Goal: Go to known website: Go to known website

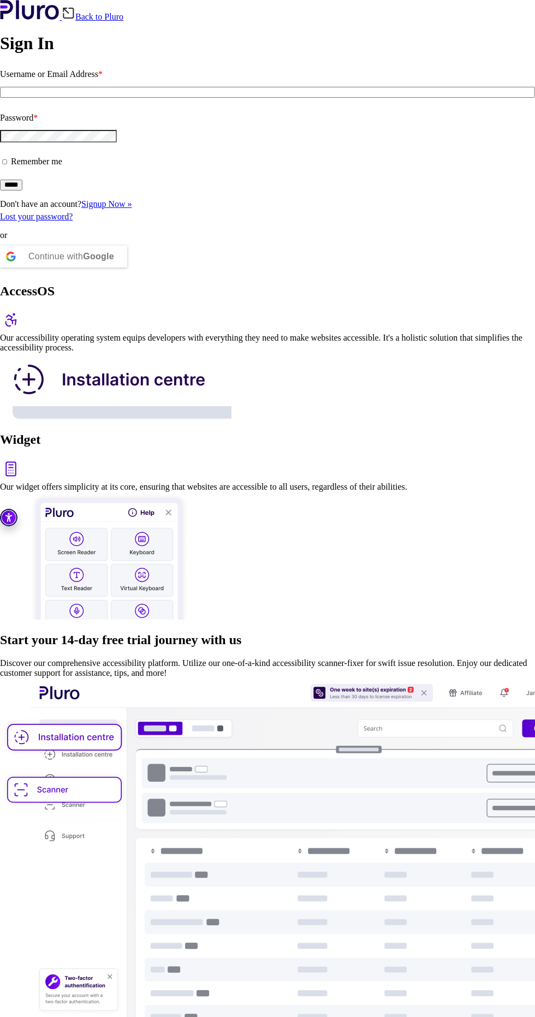
click at [22, 458] on img at bounding box center [11, 469] width 22 height 22
click at [123, 14] on link "Back to Pluro" at bounding box center [93, 16] width 62 height 9
click at [91, 246] on div "Continue with Google" at bounding box center [71, 257] width 86 height 22
